Goal: Information Seeking & Learning: Learn about a topic

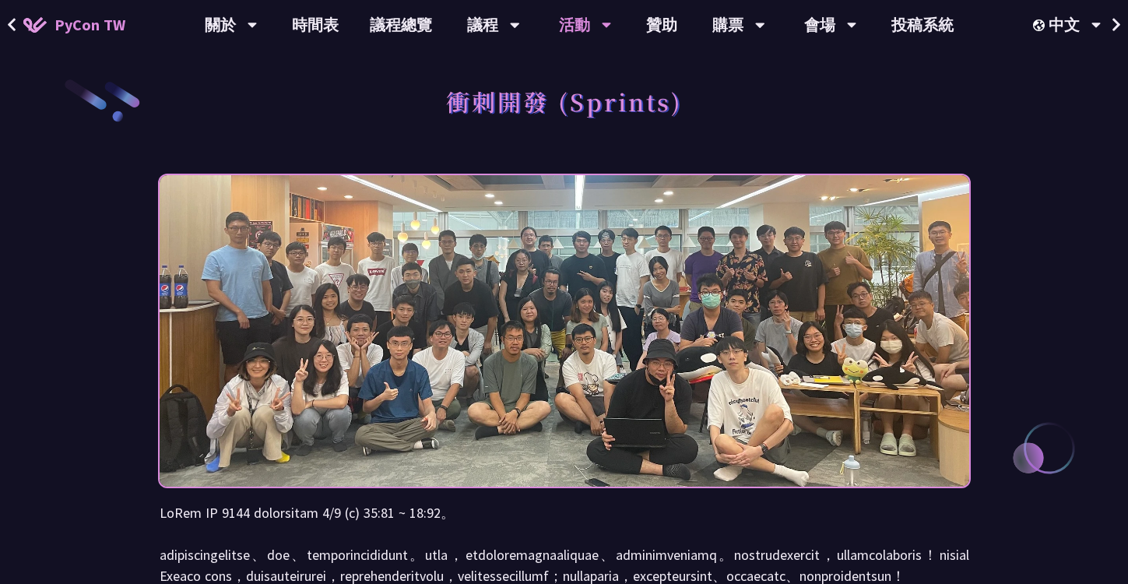
click at [87, 29] on span "PyCon TW" at bounding box center [89, 24] width 71 height 23
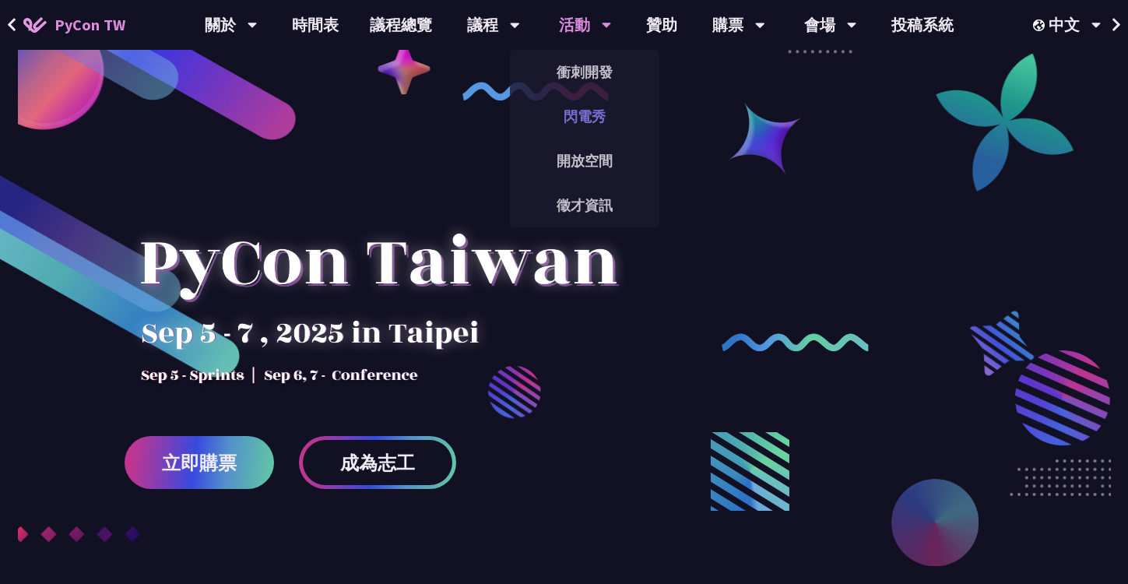
click at [586, 114] on link "閃電秀" at bounding box center [584, 116] width 149 height 37
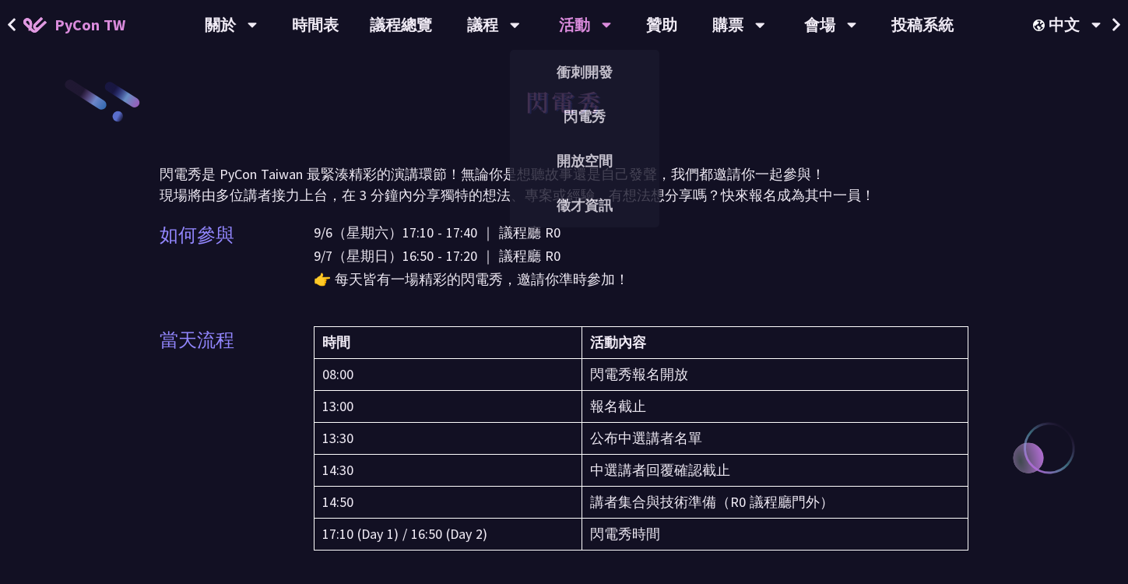
click at [588, 34] on div "活動" at bounding box center [585, 25] width 53 height 50
click at [589, 82] on link "衝刺開發" at bounding box center [584, 72] width 149 height 37
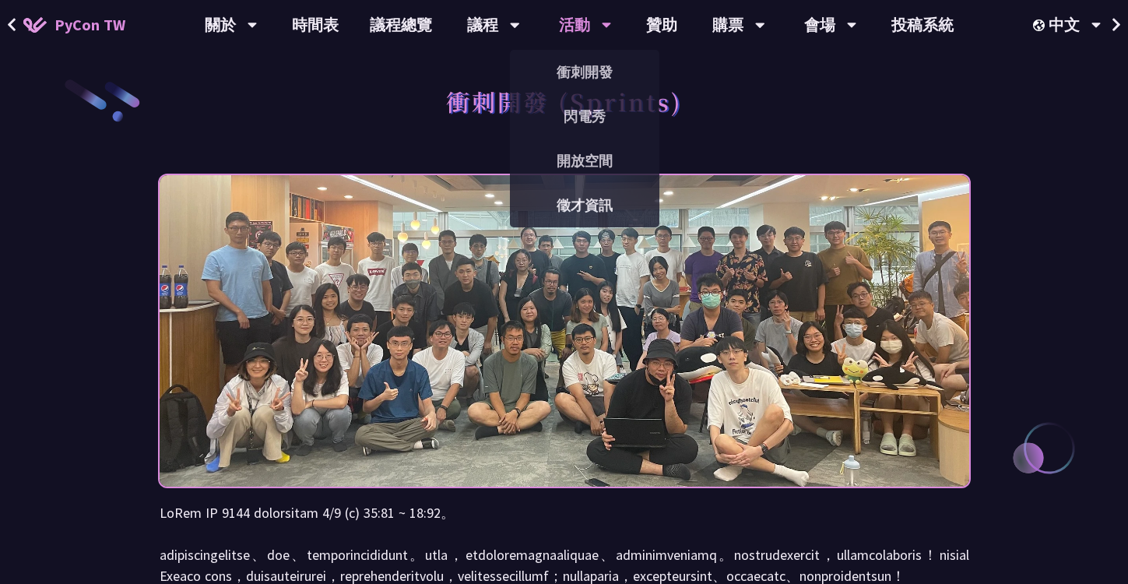
click at [566, 28] on div "活動" at bounding box center [585, 25] width 53 height 50
click at [577, 115] on link "閃電秀" at bounding box center [584, 116] width 149 height 37
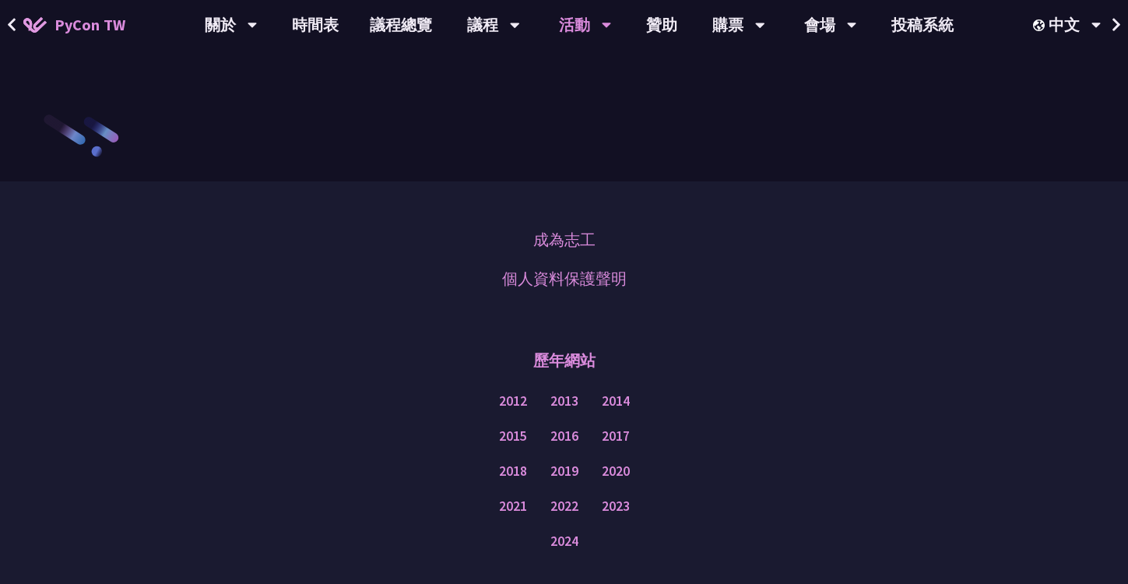
scroll to position [2105, 0]
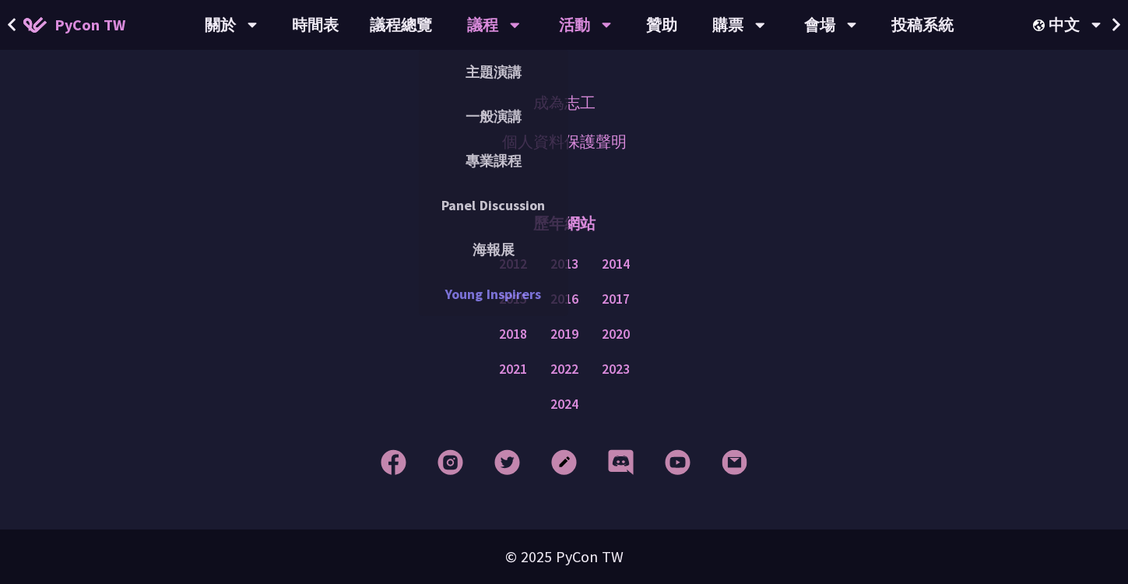
click at [516, 293] on link "Young Inspirers" at bounding box center [493, 293] width 149 height 37
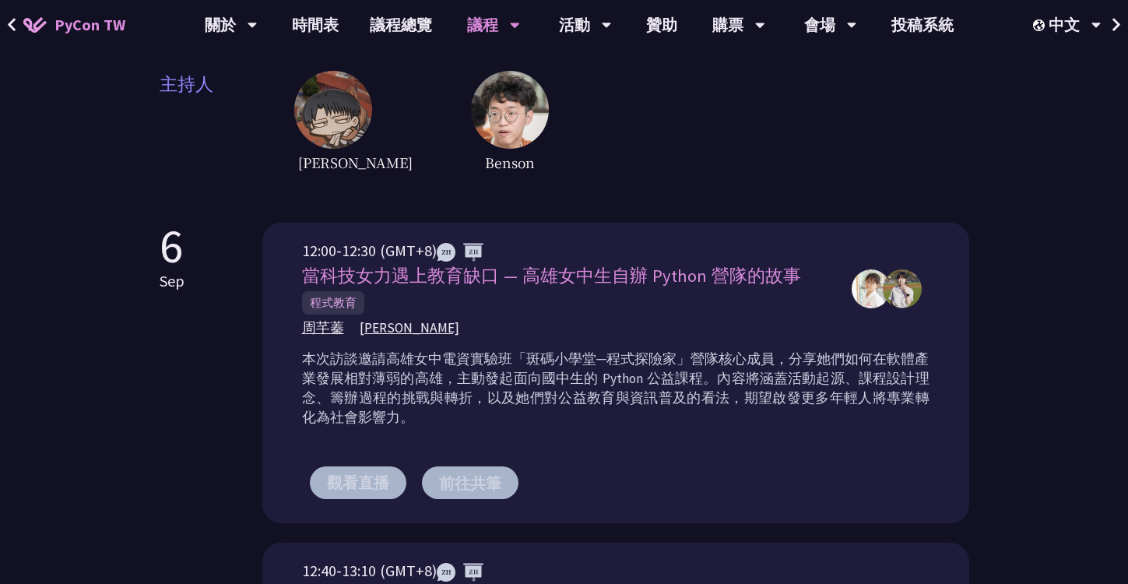
scroll to position [444, 0]
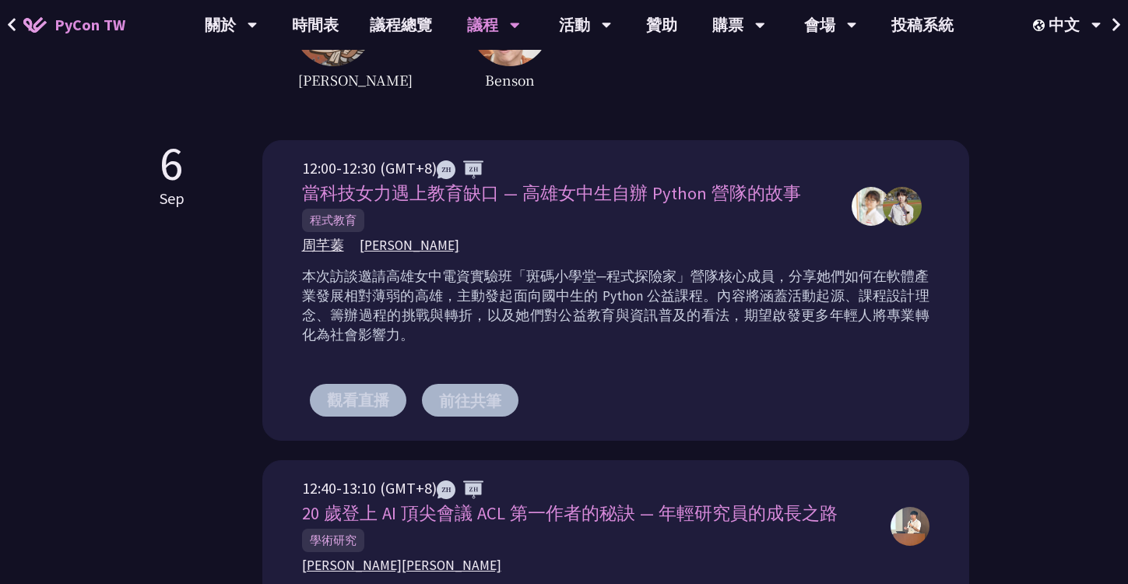
click at [362, 412] on button "觀看直播" at bounding box center [358, 400] width 96 height 33
click at [374, 394] on button "觀看直播" at bounding box center [358, 400] width 96 height 33
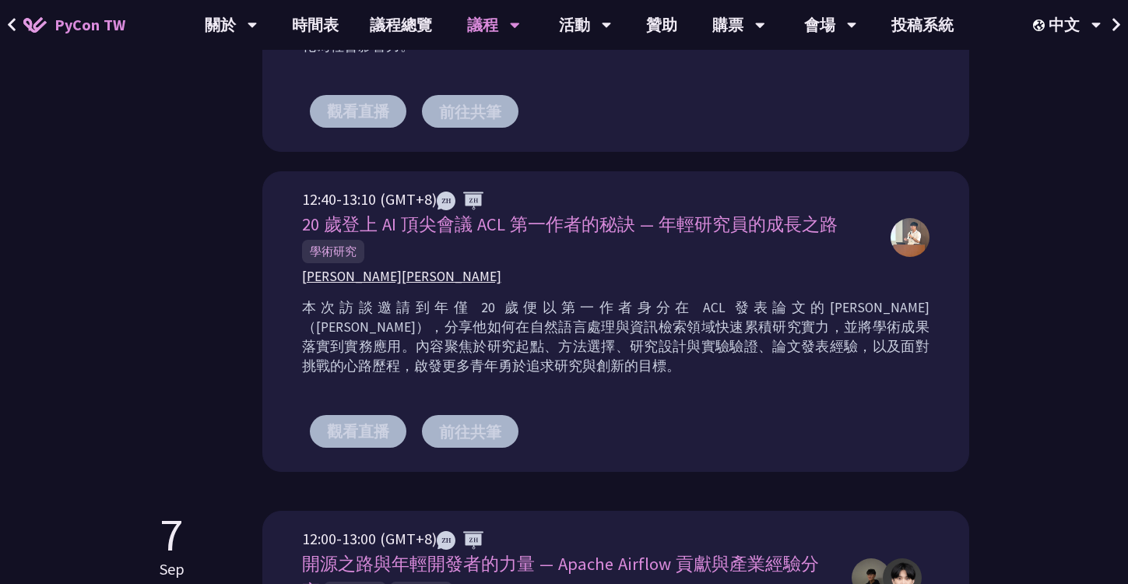
scroll to position [739, 0]
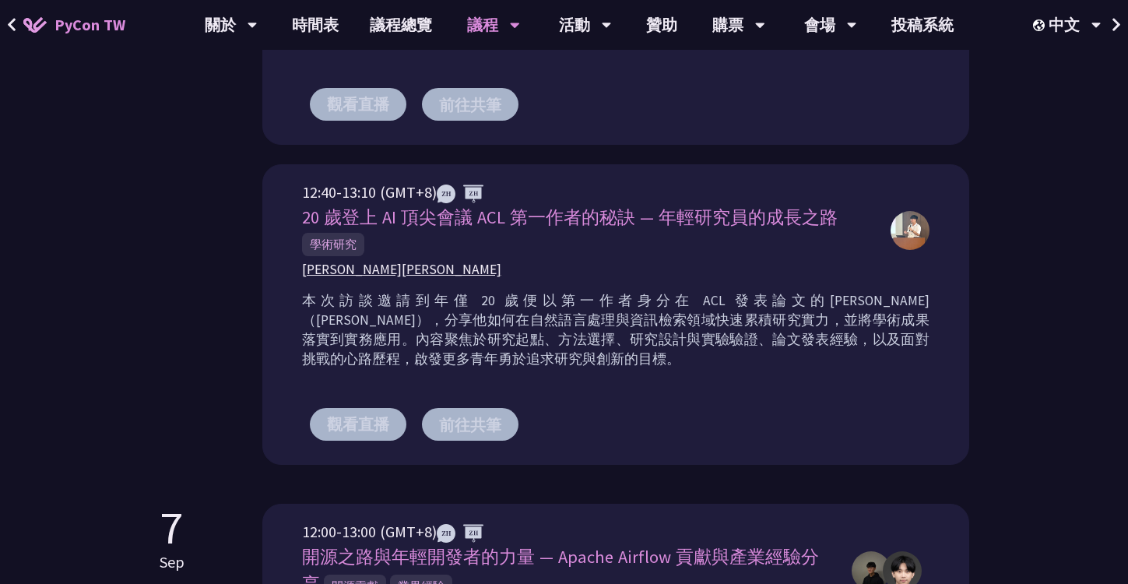
drag, startPoint x: 453, startPoint y: 439, endPoint x: 393, endPoint y: 435, distance: 60.0
click at [393, 435] on div "觀看直播 前往[GEOGRAPHIC_DATA]" at bounding box center [615, 423] width 627 height 79
click at [393, 435] on button "觀看直播" at bounding box center [358, 424] width 96 height 33
click at [381, 418] on button "觀看直播" at bounding box center [358, 424] width 96 height 33
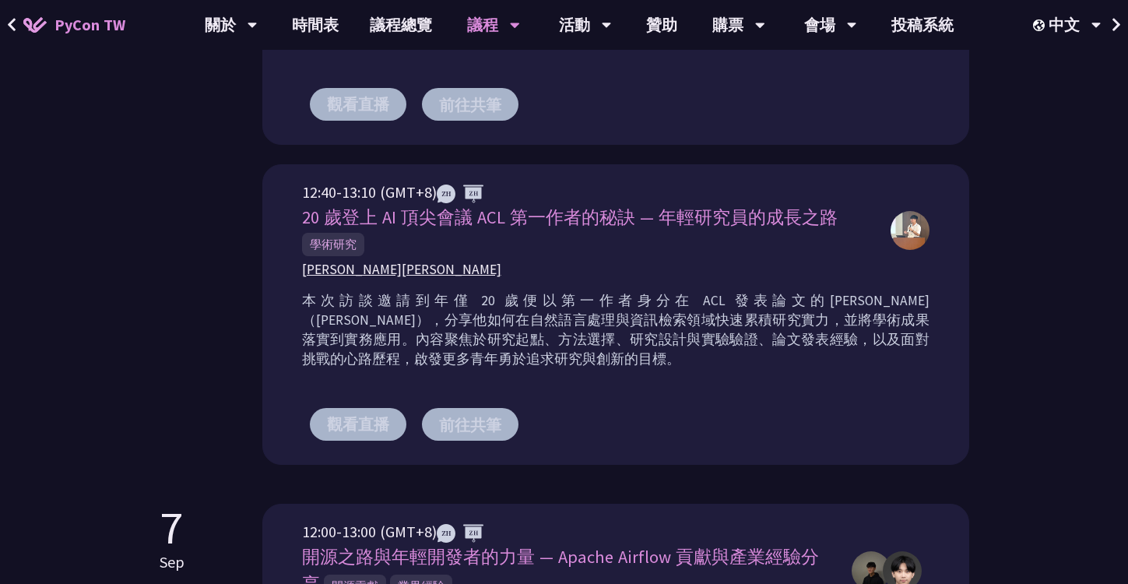
click at [446, 197] on img at bounding box center [460, 193] width 47 height 19
click at [482, 188] on img at bounding box center [460, 193] width 47 height 19
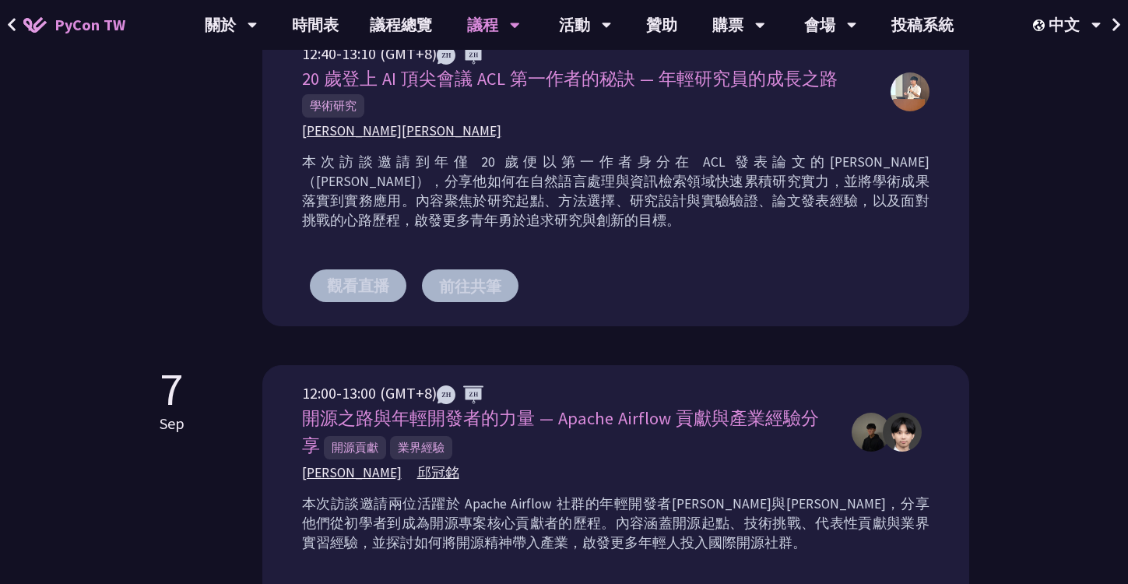
scroll to position [1040, 0]
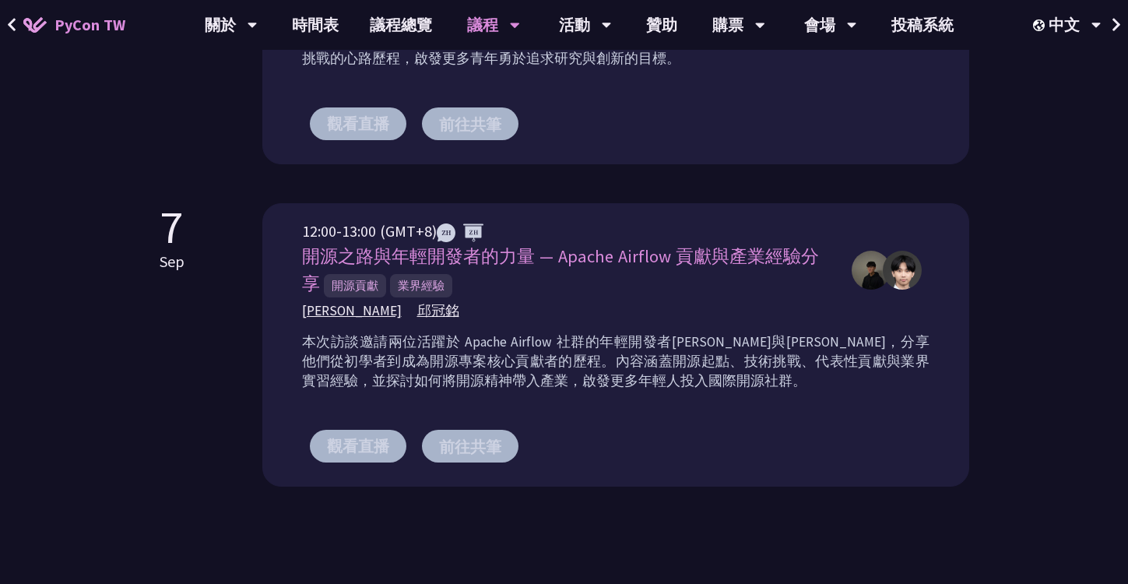
click at [381, 229] on div "12:00-13:00 (GMT+8)" at bounding box center [569, 230] width 534 height 23
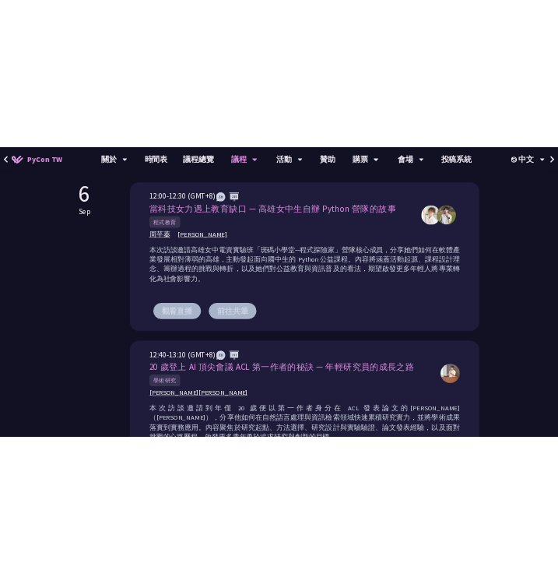
scroll to position [509, 0]
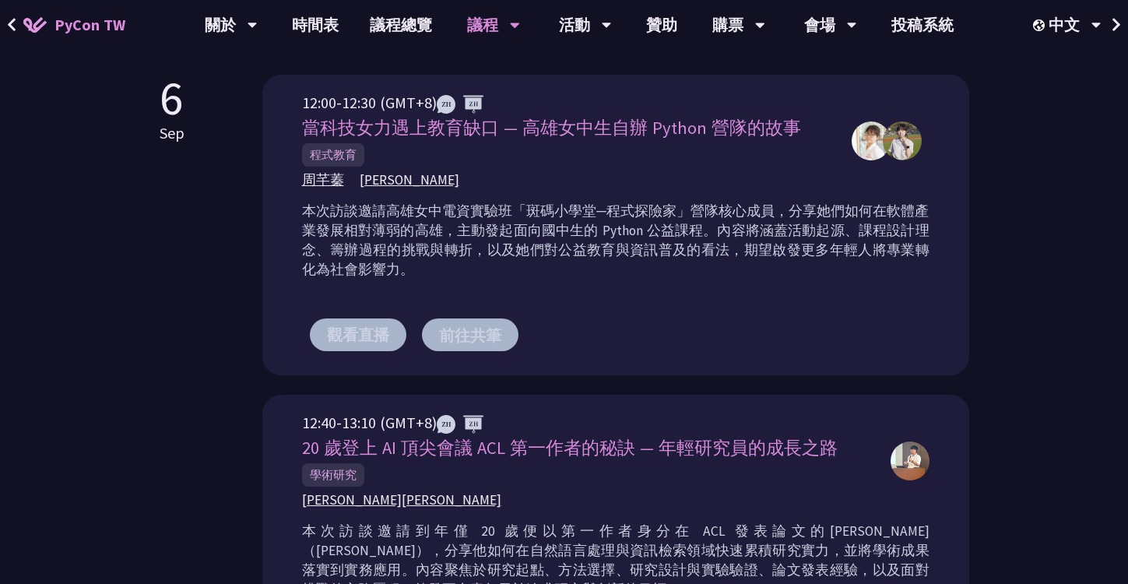
click at [333, 237] on p "本次訪談邀請高雄女中電資實驗班「斑碼小學堂─程式探險家」營隊核心成員，分享她們如何在軟體產業發展相對薄弱的高雄，主動發起面向國中生的 Python 公益課程。…" at bounding box center [615, 241] width 627 height 78
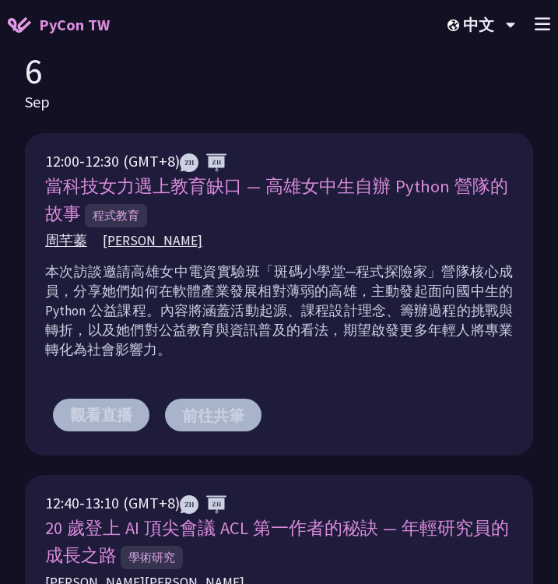
drag, startPoint x: 46, startPoint y: 170, endPoint x: 125, endPoint y: 162, distance: 79.0
click at [125, 162] on div "12:00-12:30 (GMT+8)" at bounding box center [279, 160] width 468 height 23
copy div "12:00-12:30"
click at [296, 188] on span "當科技女力遇上教育缺口 — 高雄女中生自辦 Python 營隊的故事" at bounding box center [276, 199] width 463 height 49
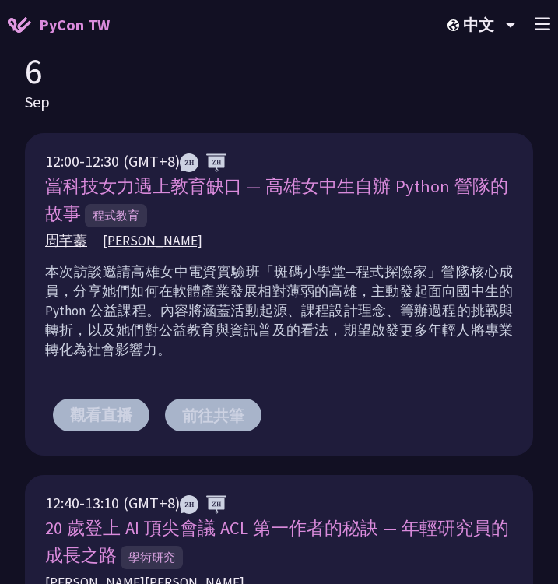
click at [296, 188] on span "當科技女力遇上教育缺口 — 高雄女中生自辦 Python 營隊的故事" at bounding box center [276, 199] width 463 height 49
copy div "當科技女力遇上教育缺口 — 高雄女中生自辦 Python 營隊的故事"
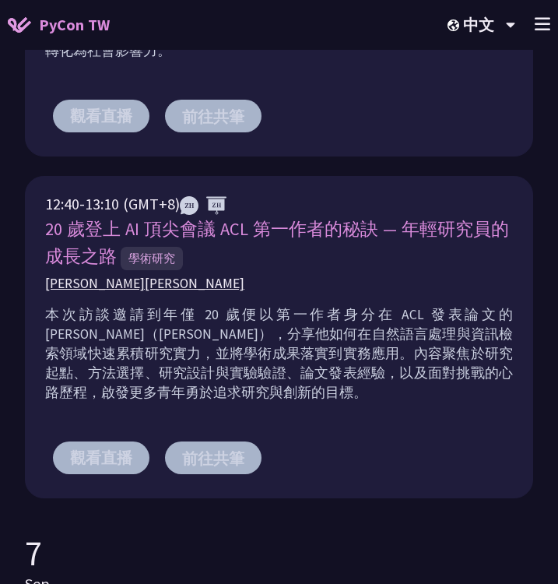
scroll to position [813, 0]
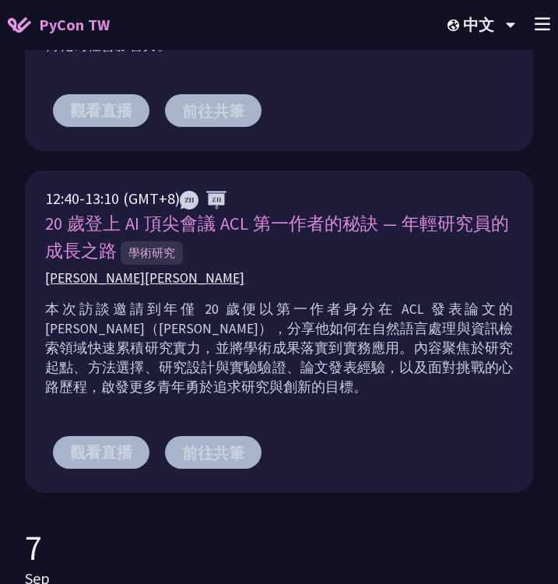
click at [426, 226] on span "20 歲登上 AI 頂尖會議 ACL 第一作者的秘訣 — 年輕研究員的成長之路" at bounding box center [277, 236] width 464 height 49
copy div "20 歲登上 AI 頂尖會議 ACL 第一作者的秘訣 — 年輕研究員的成長之路"
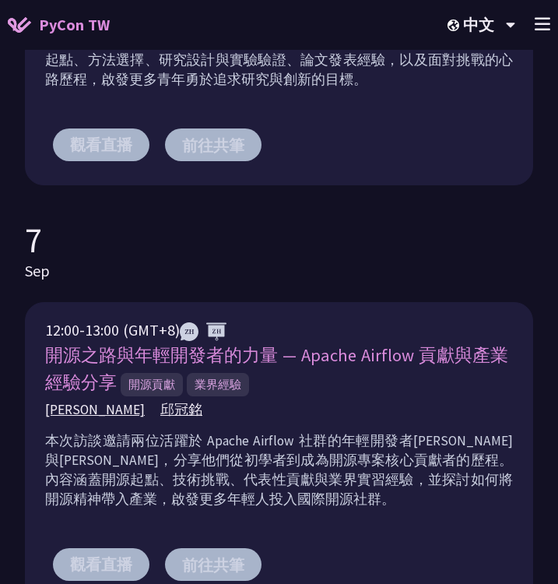
scroll to position [1215, 0]
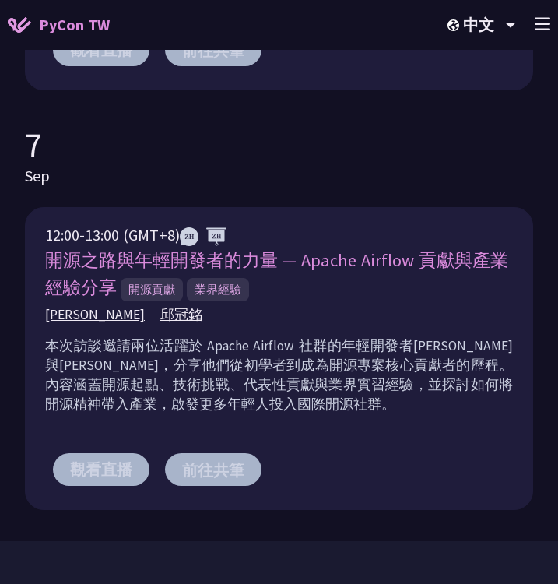
click at [355, 407] on p "本次訪談邀請兩位活躍於 Apache Airflow 社群的年輕開發者[PERSON_NAME]與[PERSON_NAME]，分享他們從初學者到成為開源專案核…" at bounding box center [279, 375] width 468 height 78
drag, startPoint x: 57, startPoint y: 237, endPoint x: 107, endPoint y: 237, distance: 50.6
click at [107, 237] on div "12:00-13:00 (GMT+8)" at bounding box center [279, 234] width 468 height 23
drag, startPoint x: 44, startPoint y: 235, endPoint x: 115, endPoint y: 229, distance: 71.9
click at [115, 229] on div "12:00-13:00 (GMT+8) 開源之路與年輕開發者的力量 — Apache Airflow 貢獻與產業經驗分享 開源貢獻 業界經驗 [PERSON_…" at bounding box center [279, 358] width 508 height 303
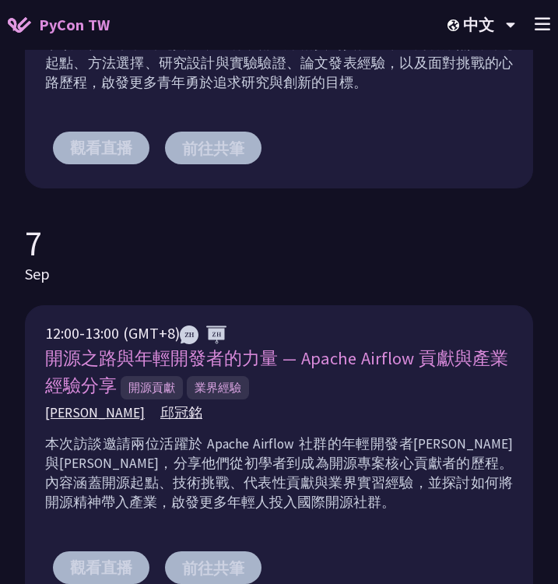
scroll to position [1283, 0]
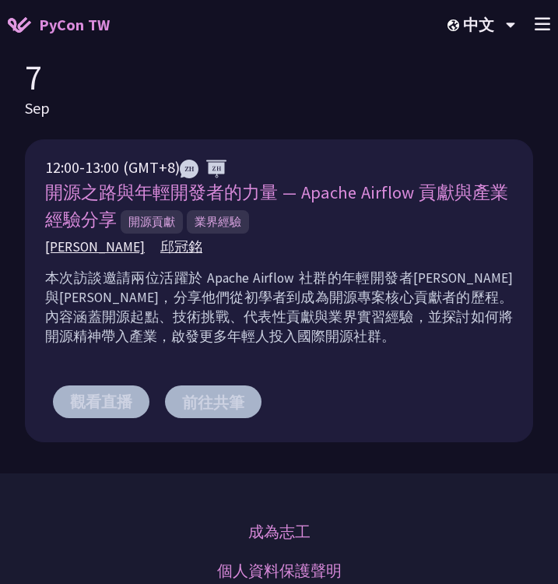
click at [303, 209] on div "開源之路與年輕開發者的力量 — Apache Airflow 貢獻與產業經驗分享 開源貢獻 業界經驗" at bounding box center [279, 206] width 468 height 54
click at [289, 198] on span "開源之路與年輕開發者的力量 — Apache Airflow 貢獻與產業經驗分享" at bounding box center [276, 205] width 463 height 49
copy div "開源之路與年輕開發者的力量 — Apache Airflow 貢獻與產業經驗分享"
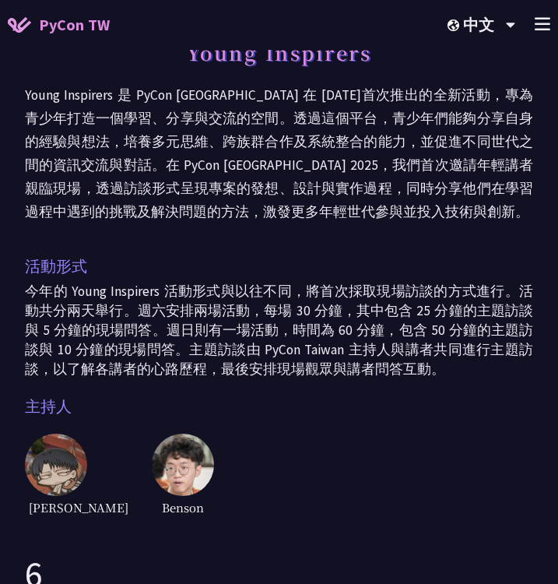
scroll to position [0, 0]
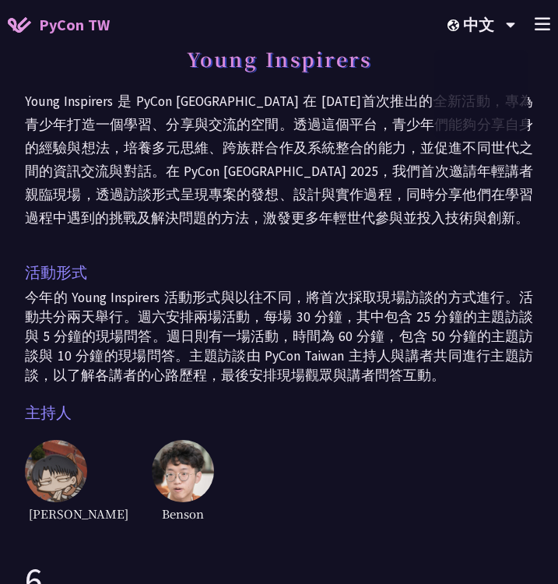
click at [538, 22] on icon at bounding box center [543, 23] width 16 height 13
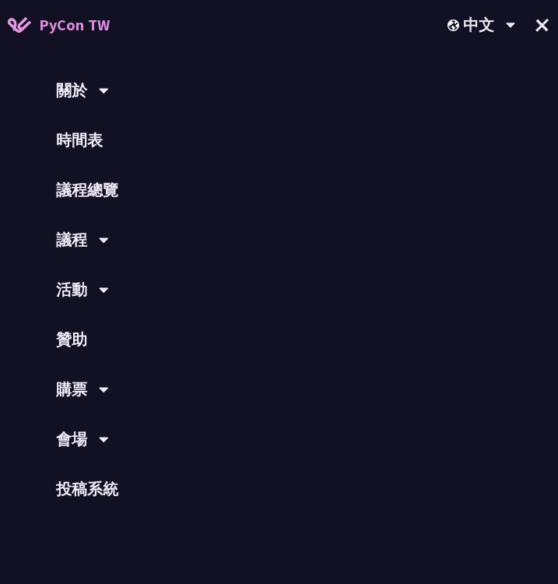
click at [100, 241] on icon at bounding box center [104, 240] width 10 height 16
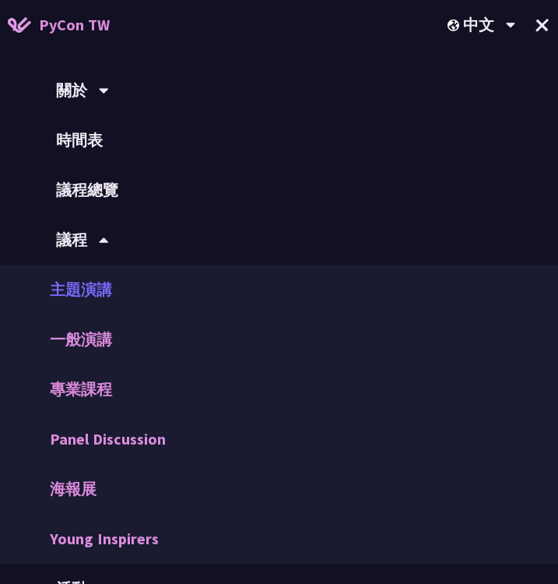
click at [90, 290] on link "主題演講" at bounding box center [279, 290] width 558 height 50
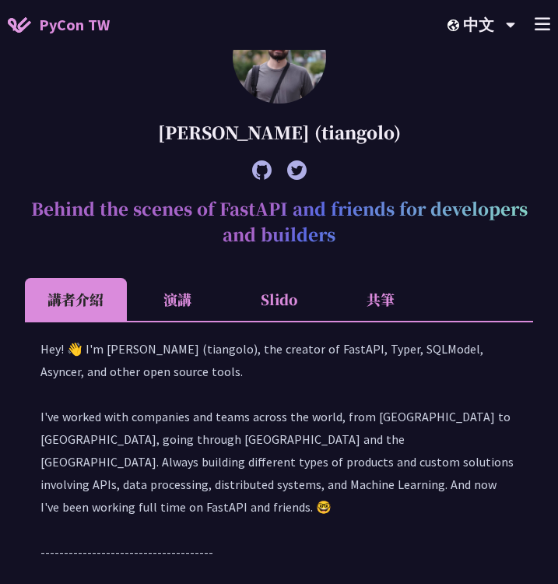
scroll to position [1483, 0]
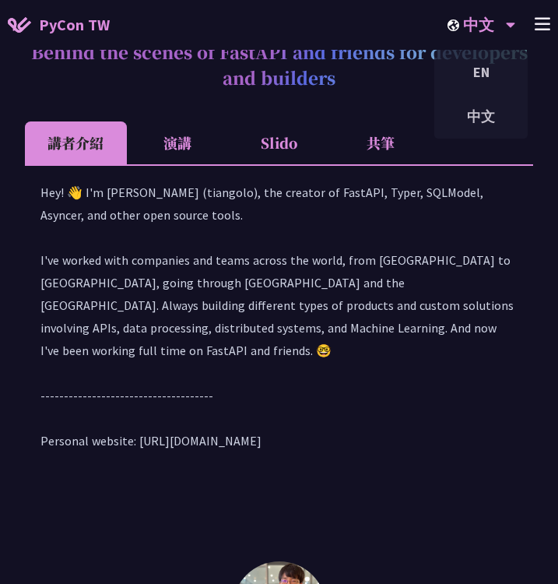
click at [531, 43] on div "中文 EN 中文" at bounding box center [481, 25] width 107 height 50
click at [533, 30] on div "中文 EN 中文" at bounding box center [481, 25] width 107 height 50
click at [543, 25] on icon at bounding box center [543, 23] width 16 height 13
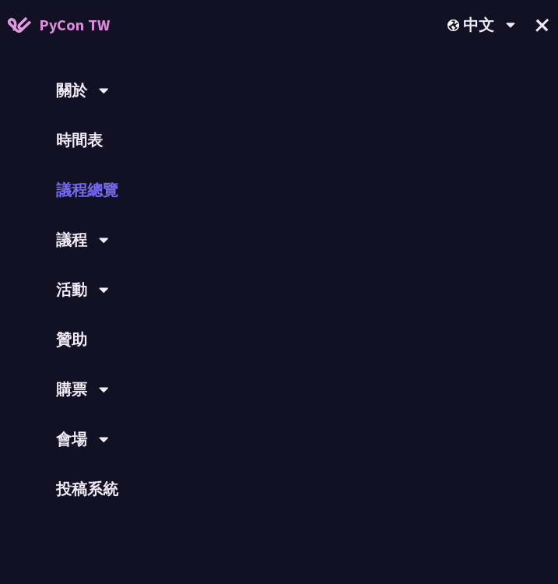
click at [99, 205] on link "議程總覽" at bounding box center [279, 190] width 558 height 50
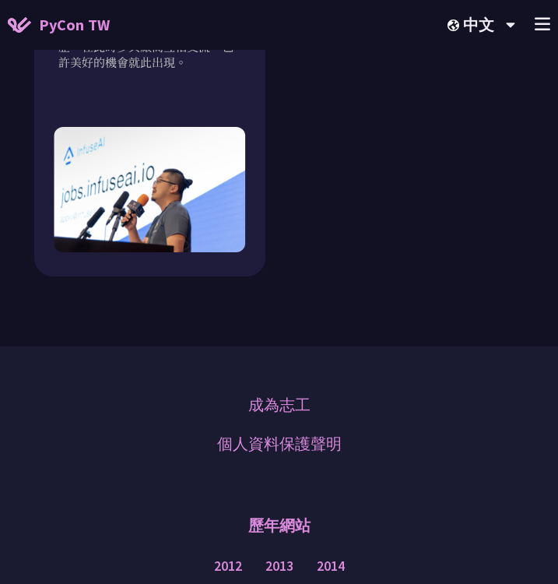
scroll to position [2233, 0]
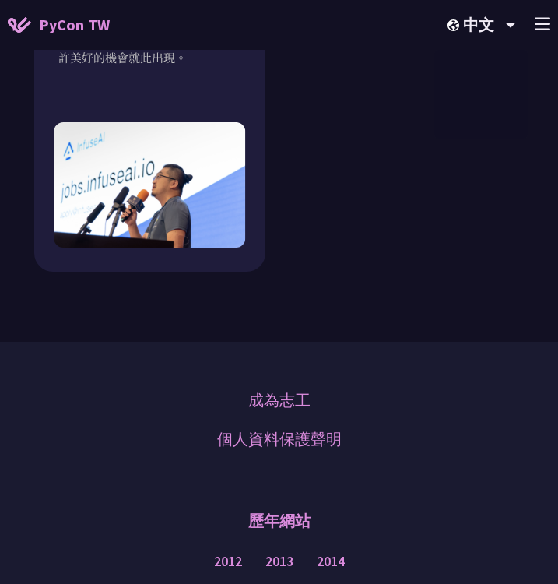
click at [545, 26] on icon at bounding box center [543, 23] width 16 height 13
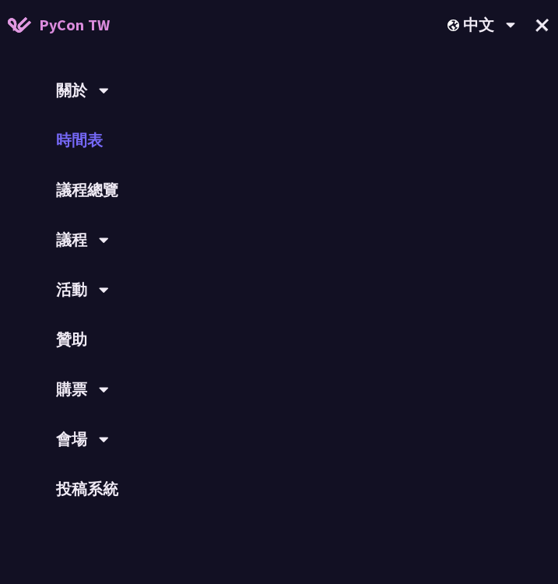
click at [138, 142] on link "時間表" at bounding box center [279, 140] width 558 height 50
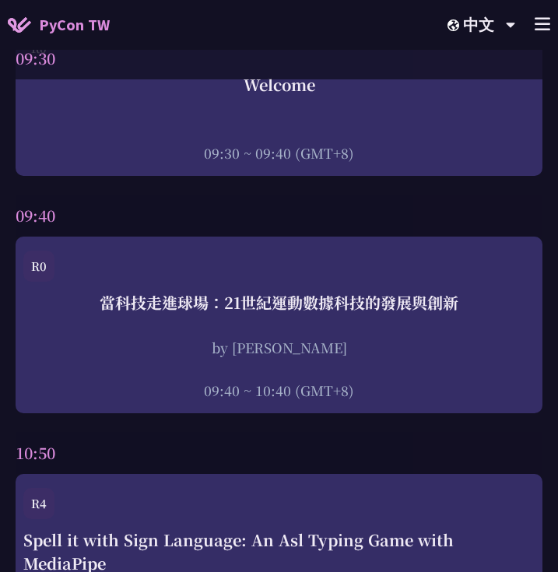
scroll to position [458, 0]
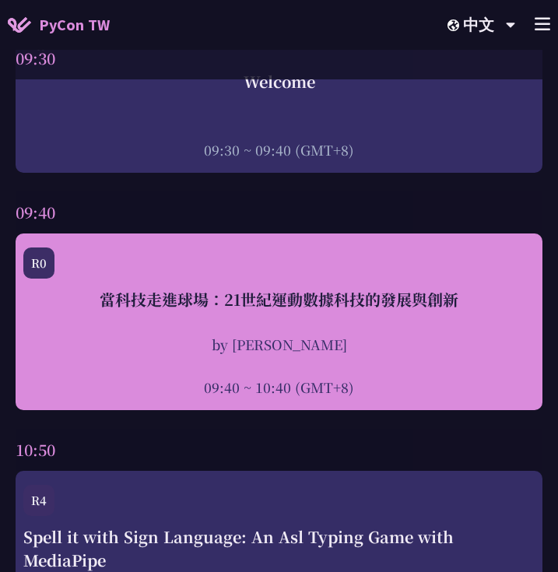
drag, startPoint x: 384, startPoint y: 444, endPoint x: 105, endPoint y: 298, distance: 315.0
copy div "當科技走進球場：21世紀運動數據科技的發展與創新 by [PERSON_NAME] 09:40 ~ 10:40 (GMT+8) 10:50"
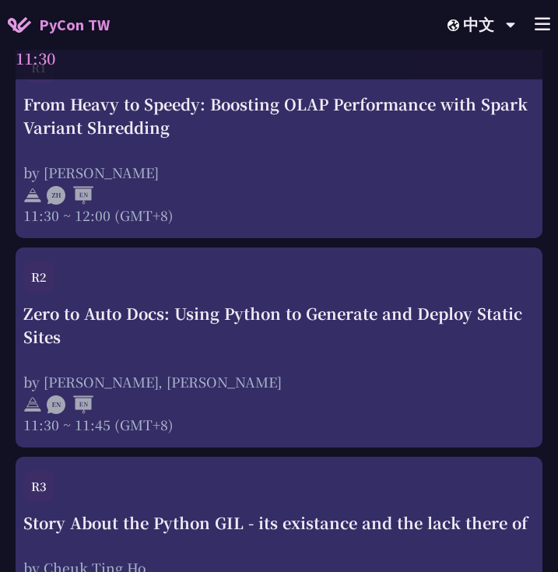
scroll to position [2773, 0]
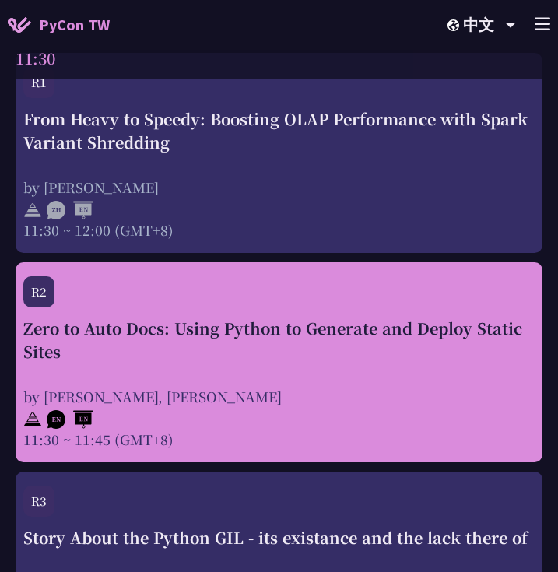
click at [437, 321] on div "Zero to Auto Docs: Using Python to Generate and Deploy Static Sites by [PERSON_…" at bounding box center [278, 383] width 511 height 132
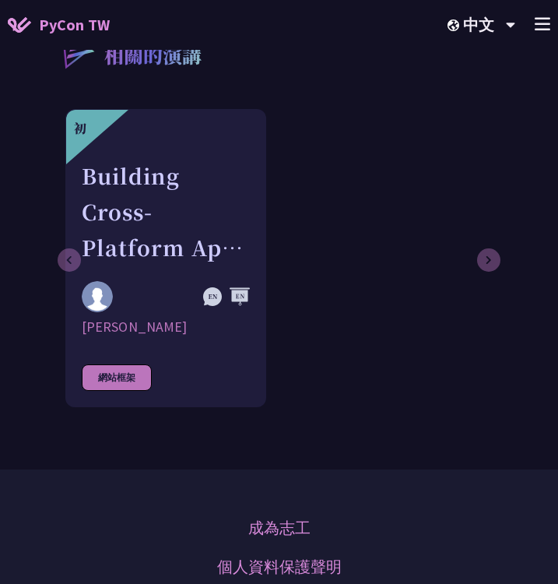
scroll to position [1608, 0]
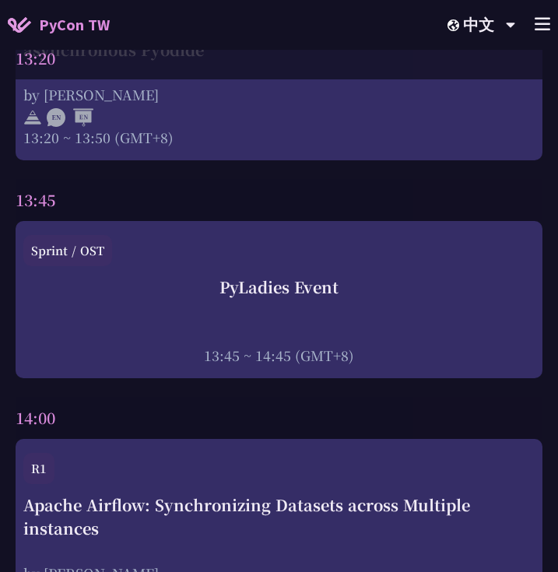
scroll to position [4635, 0]
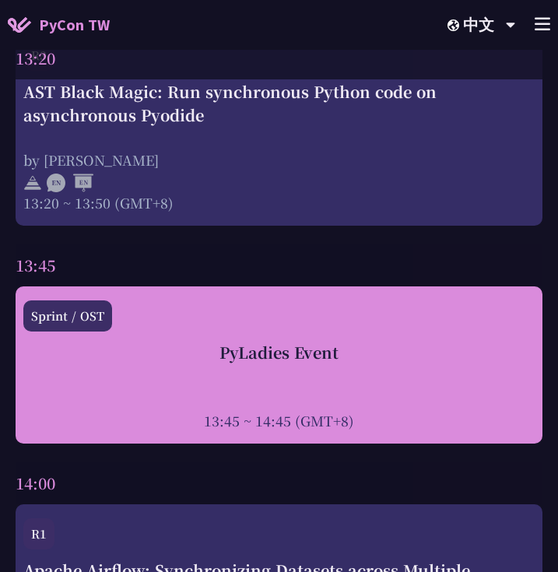
click at [178, 300] on div "Sprint / OST" at bounding box center [278, 320] width 511 height 40
click at [275, 341] on div "PyLadies Event" at bounding box center [278, 352] width 511 height 23
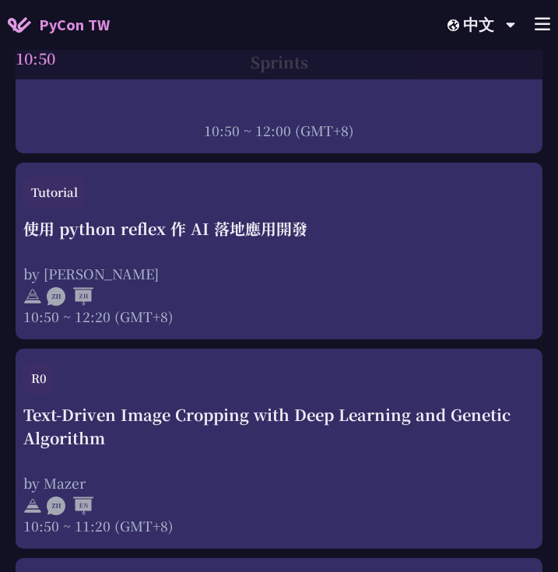
scroll to position [0, 0]
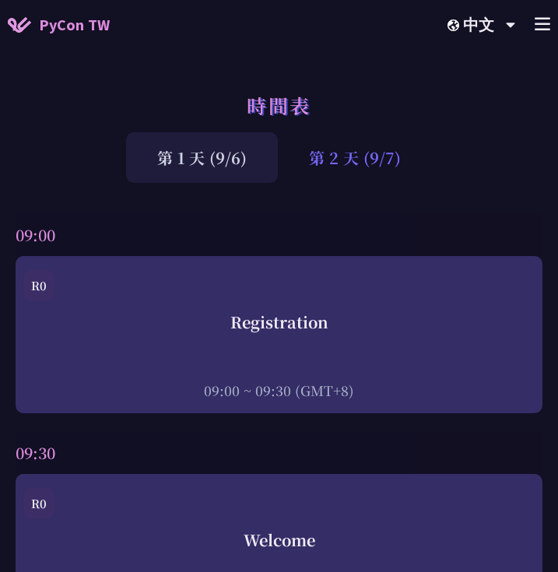
click at [381, 149] on div "第 2 天 (9/7)" at bounding box center [355, 157] width 154 height 51
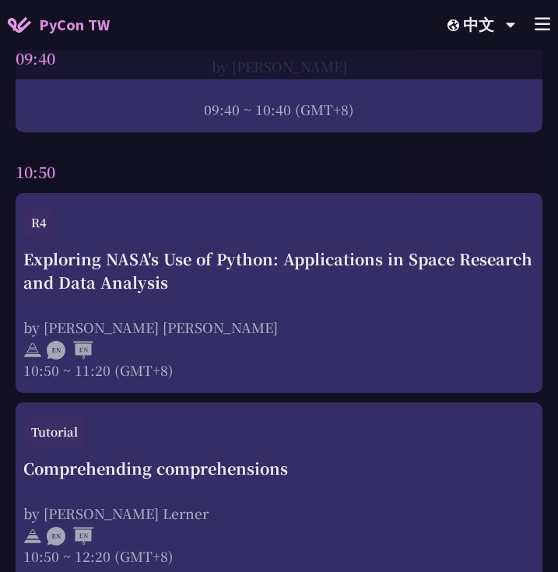
scroll to position [742, 0]
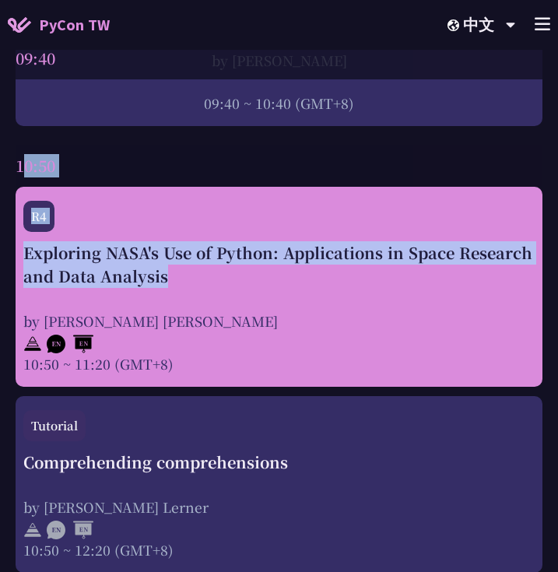
drag, startPoint x: 62, startPoint y: 147, endPoint x: 174, endPoint y: 288, distance: 179.5
copy div "10:50 R3 print("Hello World")，然後呢？ by [PERSON_NAME] 10:50 ~ 11:35 (GMT+8) R0 請來…"
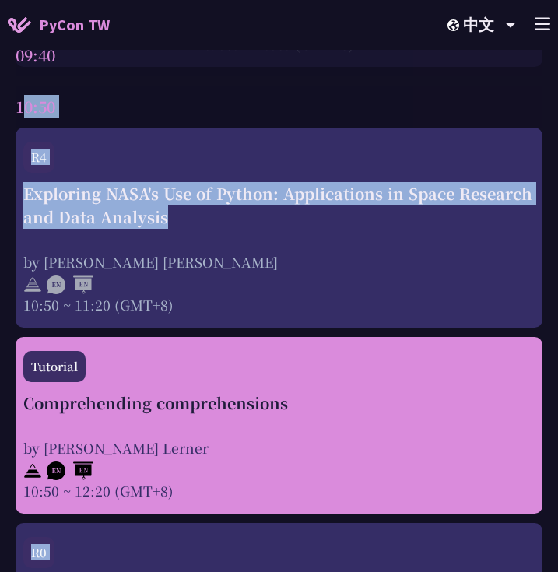
click at [443, 397] on div "Comprehending comprehensions" at bounding box center [278, 402] width 511 height 23
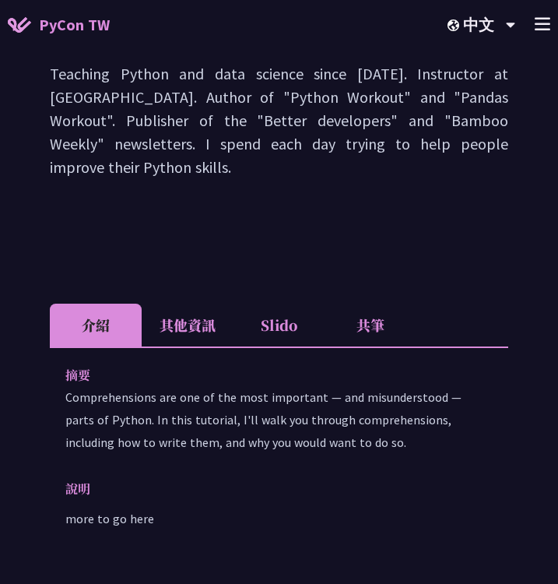
scroll to position [332, 0]
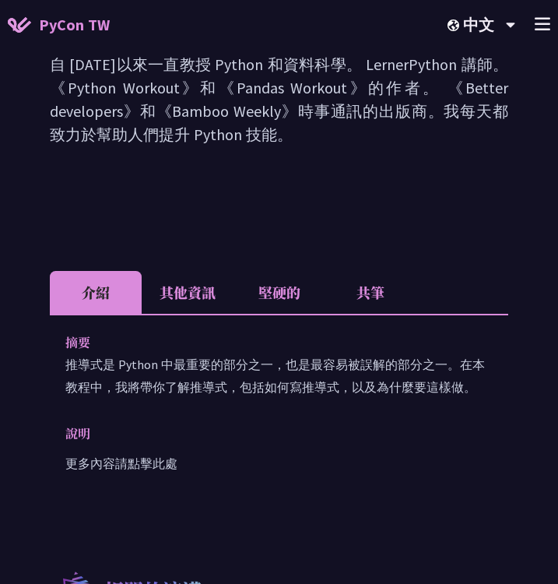
click at [330, 180] on div "[PERSON_NAME]納 自 [DATE]以來一直教授 Python 和資料科學。 LernerPython 講師。 《Python Workout》和《…" at bounding box center [279, 19] width 458 height 331
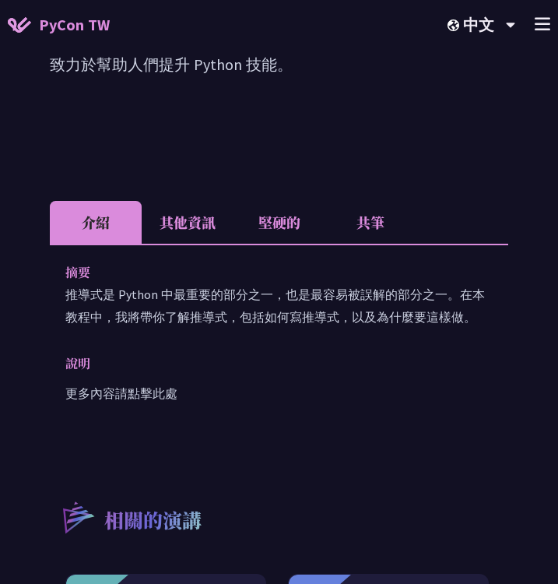
scroll to position [406, 0]
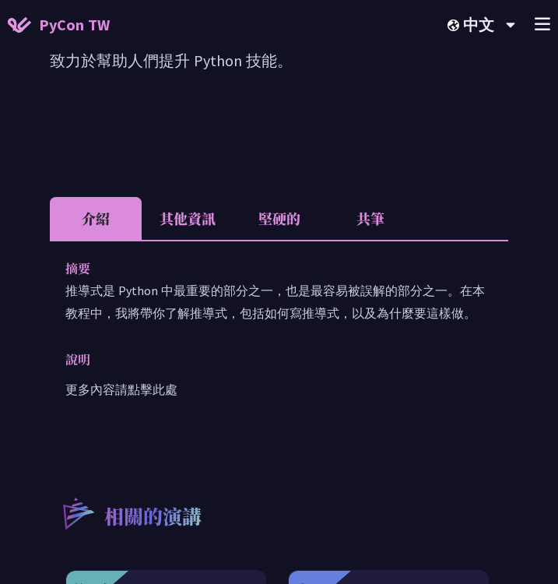
click at [230, 212] on li "其他資訊" at bounding box center [188, 218] width 92 height 43
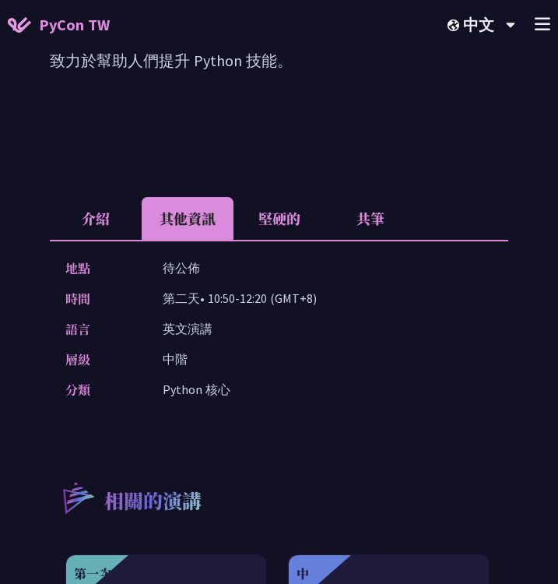
click at [105, 220] on li "介紹" at bounding box center [96, 218] width 92 height 43
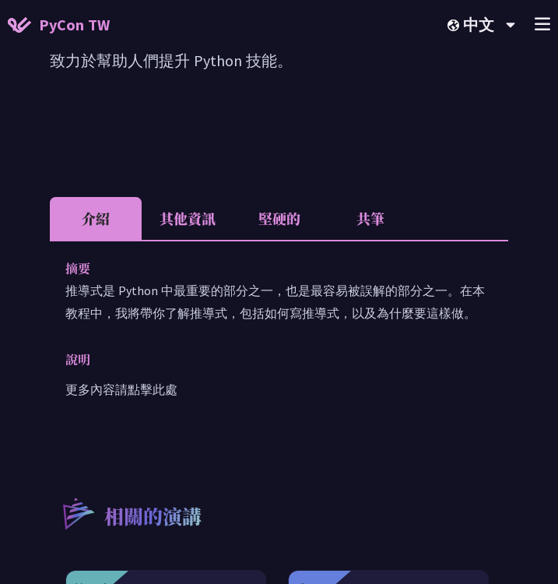
click at [121, 398] on p "更多內容請點擊此處" at bounding box center [278, 389] width 427 height 23
click at [121, 387] on font "更多內容請點擊此處" at bounding box center [121, 389] width 112 height 16
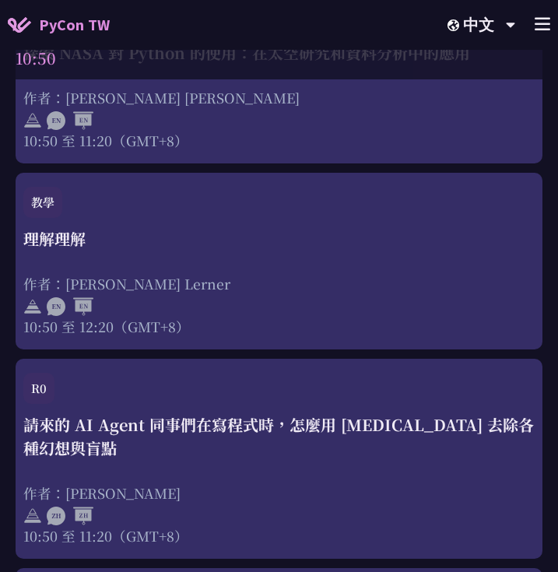
scroll to position [952, 0]
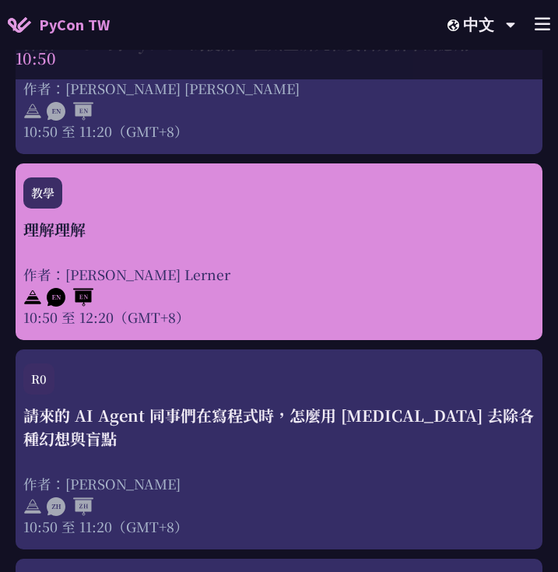
drag, startPoint x: 17, startPoint y: 161, endPoint x: 198, endPoint y: 272, distance: 211.7
click at [198, 272] on div "10:50 R3 print("Hello World")，然後呢？ 作者 [PERSON_NAME] 10:50 至 11:35（GMT+8） R0 請來的…" at bounding box center [279, 537] width 527 height 1205
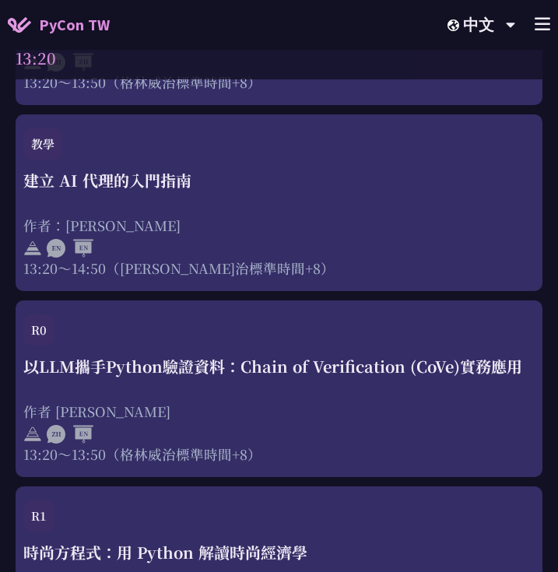
scroll to position [3143, 0]
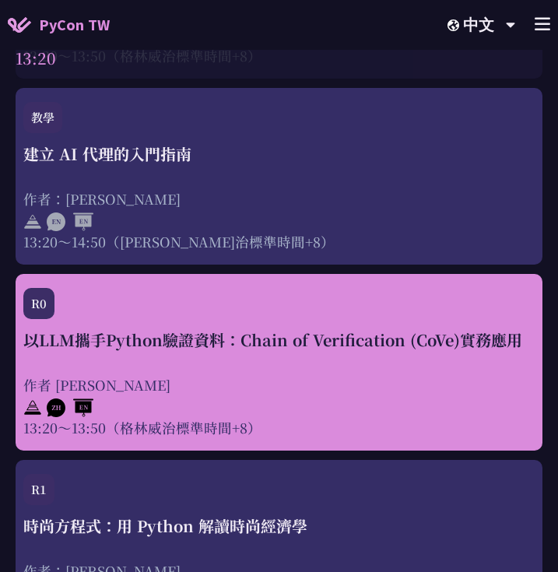
drag, startPoint x: 12, startPoint y: 80, endPoint x: 242, endPoint y: 303, distance: 320.3
click at [242, 303] on div "09:00 R0 登記 09:00～09:30（[PERSON_NAME]治標準時間+8） 09:30 R0 公告 09:30 至 09:40（格林威治標準時…" at bounding box center [279, 117] width 558 height 6093
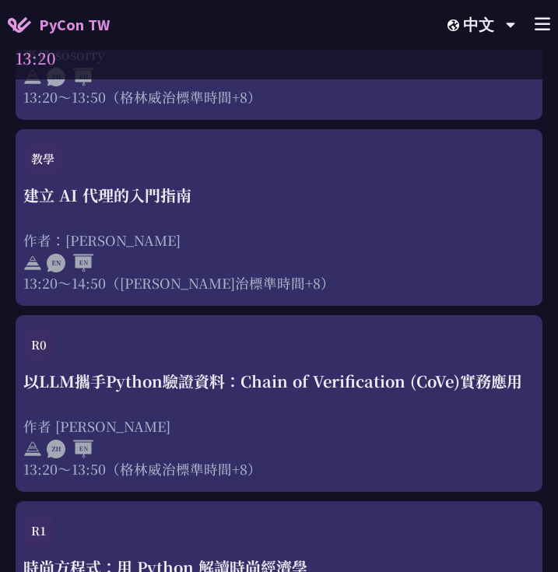
scroll to position [3096, 0]
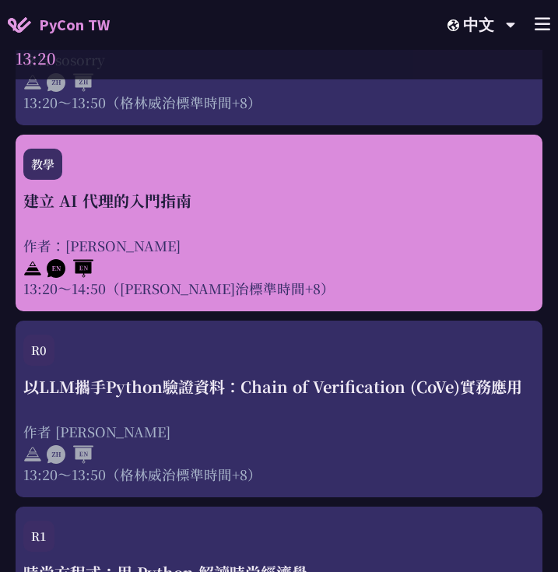
click at [205, 255] on div at bounding box center [278, 266] width 511 height 23
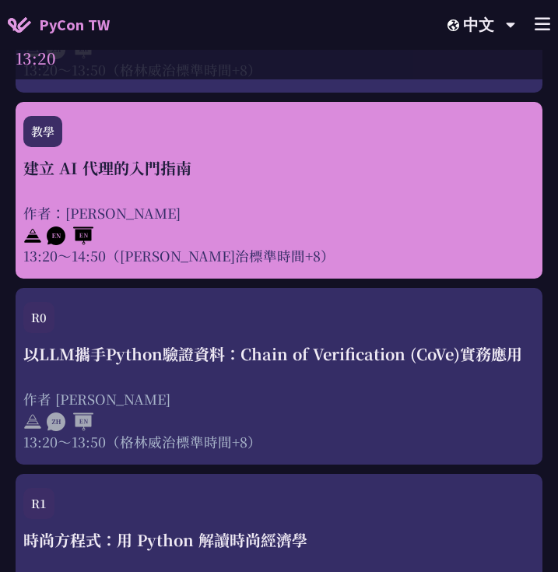
scroll to position [3129, 0]
drag, startPoint x: 8, startPoint y: 106, endPoint x: 254, endPoint y: 235, distance: 278.4
click at [254, 235] on div "09:00 R0 登記 09:00～09:30（[PERSON_NAME]治標準時間+8） 09:30 R0 公告 09:30 至 09:40（格林威治標準時…" at bounding box center [279, 131] width 558 height 6093
copy link "教學 建立 AI 代理的入門指南 作者：[PERSON_NAME] 13:20～14:50（[PERSON_NAME]治標準時間+8）"
click at [390, 223] on div at bounding box center [278, 234] width 511 height 23
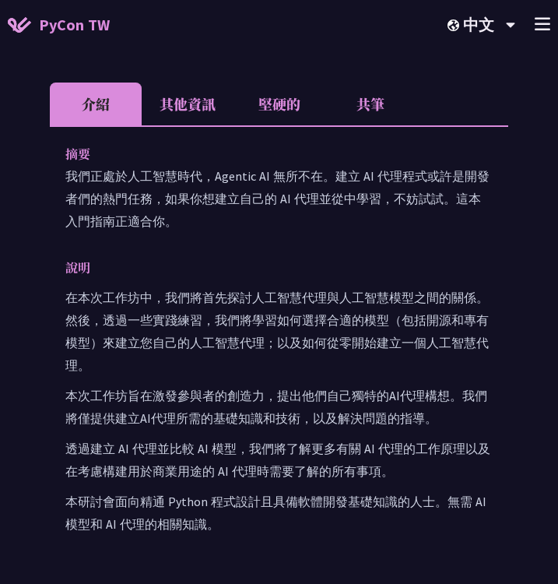
scroll to position [434, 0]
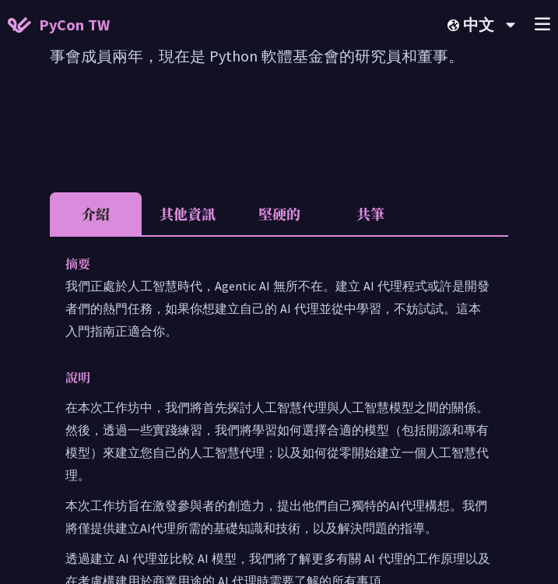
click at [197, 197] on li "其他資訊" at bounding box center [188, 213] width 92 height 43
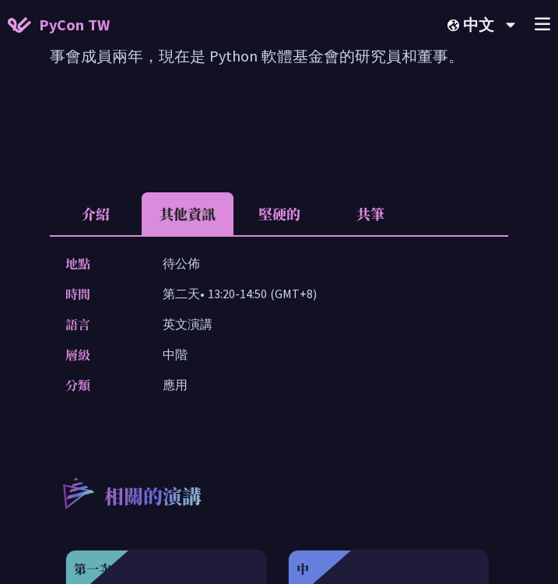
click at [261, 216] on font "堅硬的" at bounding box center [279, 213] width 42 height 20
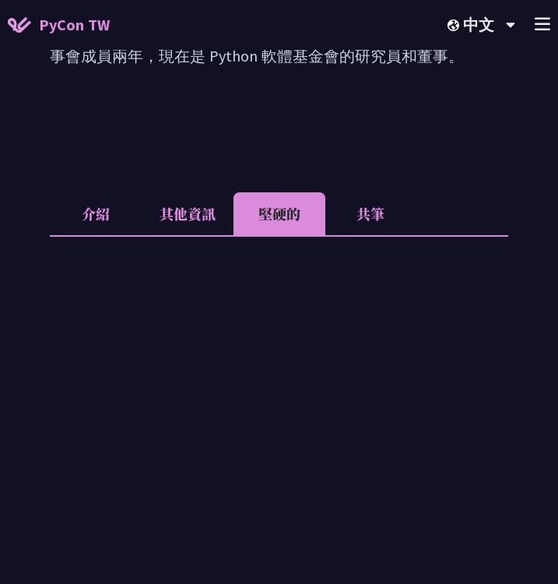
click at [357, 214] on font "共筆" at bounding box center [370, 213] width 28 height 20
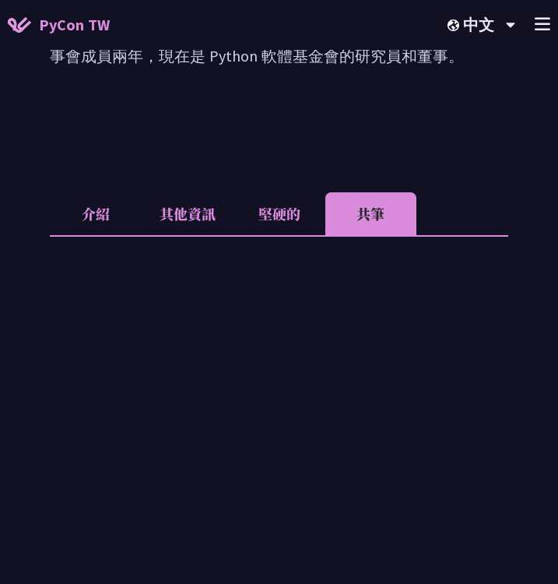
click at [299, 211] on font "堅硬的" at bounding box center [279, 213] width 42 height 20
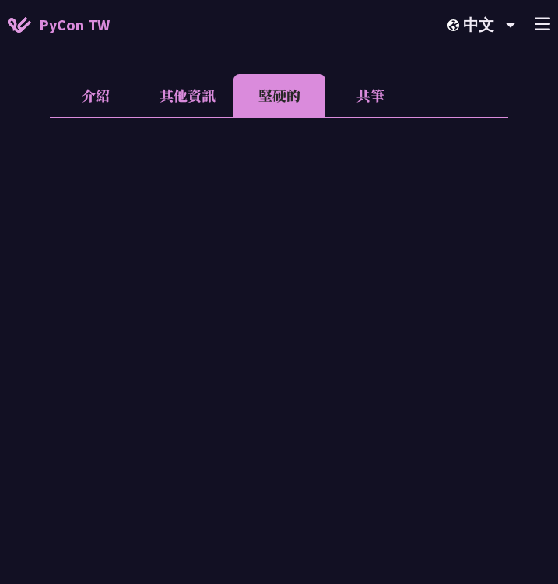
scroll to position [522, 0]
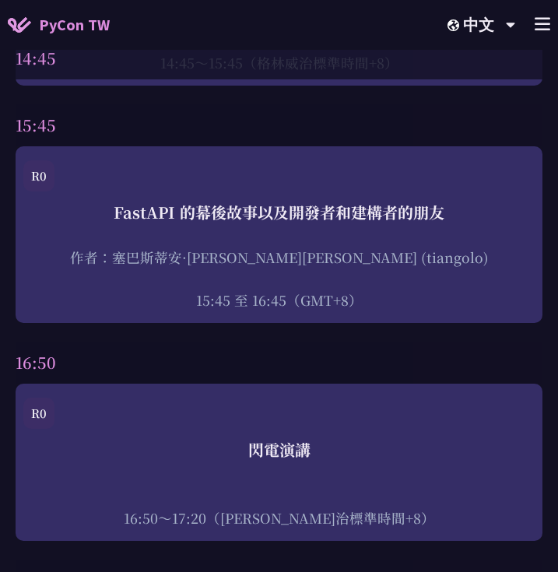
scroll to position [6184, 0]
